Goal: Find specific page/section: Find specific page/section

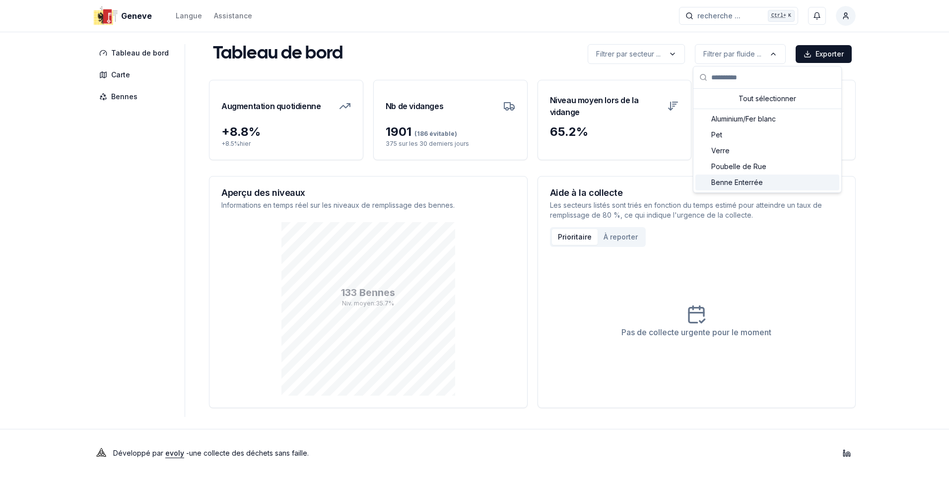
click at [735, 183] on span "Benne Enterrée" at bounding box center [737, 183] width 52 height 10
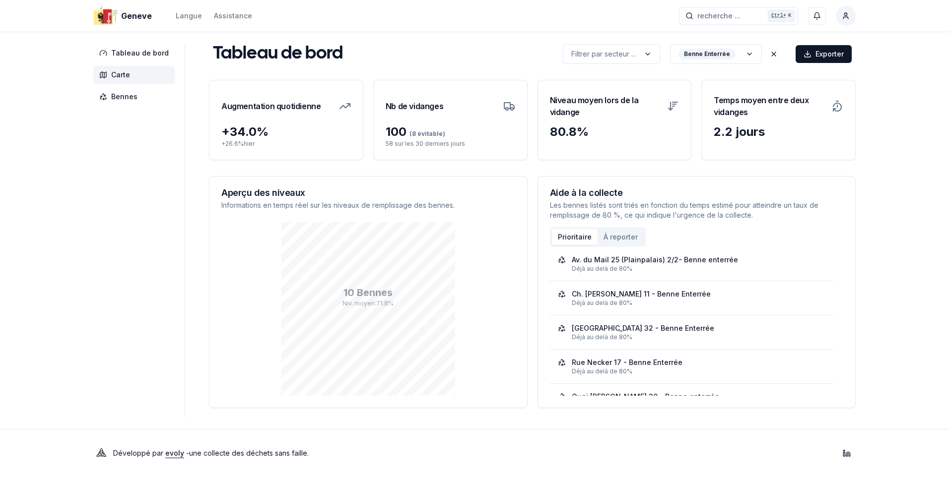
click at [121, 69] on span "Carte" at bounding box center [133, 75] width 81 height 18
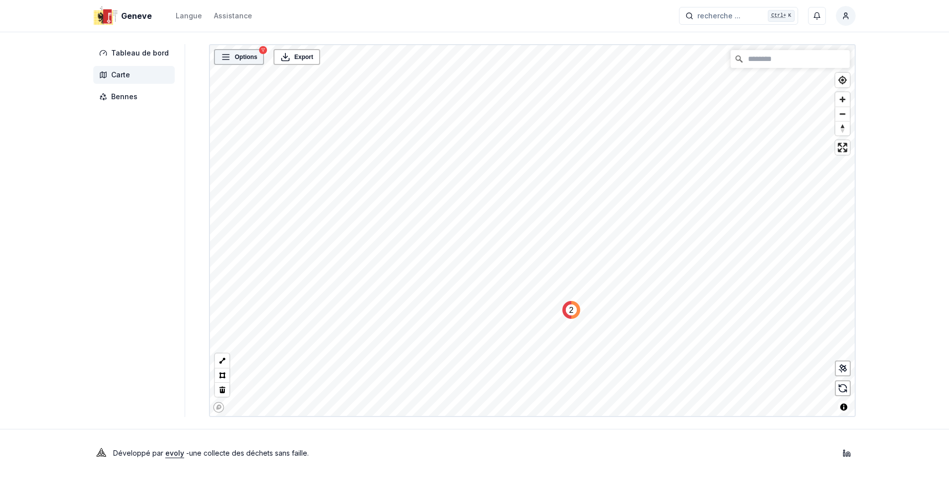
click at [230, 59] on div "Options" at bounding box center [239, 57] width 44 height 10
click at [905, 95] on div "Geneve Langue Assistance recherche ... recherche ... Ctrl+ K Constantin Tableau…" at bounding box center [474, 238] width 949 height 477
click at [137, 51] on span "Tableau de bord" at bounding box center [140, 53] width 58 height 10
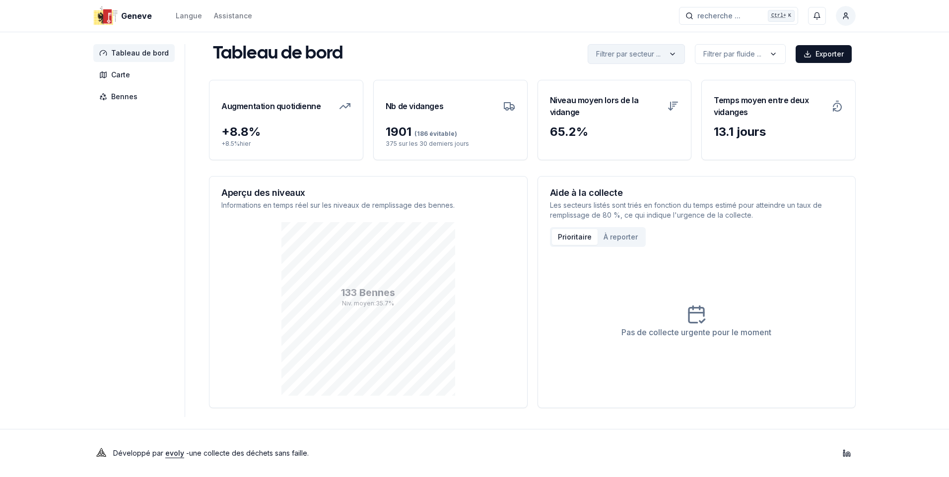
click at [672, 50] on html "Geneve Langue Assistance recherche ... recherche ... Ctrl+ K Constantin Tableau…" at bounding box center [474, 238] width 949 height 477
click at [670, 50] on html "Geneve Langue Assistance recherche ... recherche ... Ctrl+ K Constantin Tableau…" at bounding box center [474, 238] width 949 height 477
click at [763, 49] on html "Geneve Langue Assistance recherche ... recherche ... Ctrl+ K Constantin Tableau…" at bounding box center [474, 238] width 949 height 477
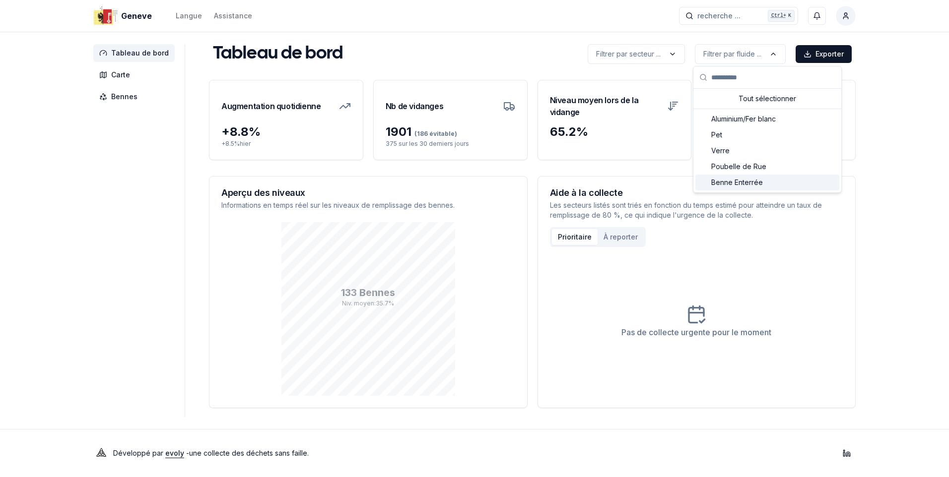
click at [702, 178] on div "Benne Enterrée" at bounding box center [767, 183] width 144 height 16
